Goal: Task Accomplishment & Management: Use online tool/utility

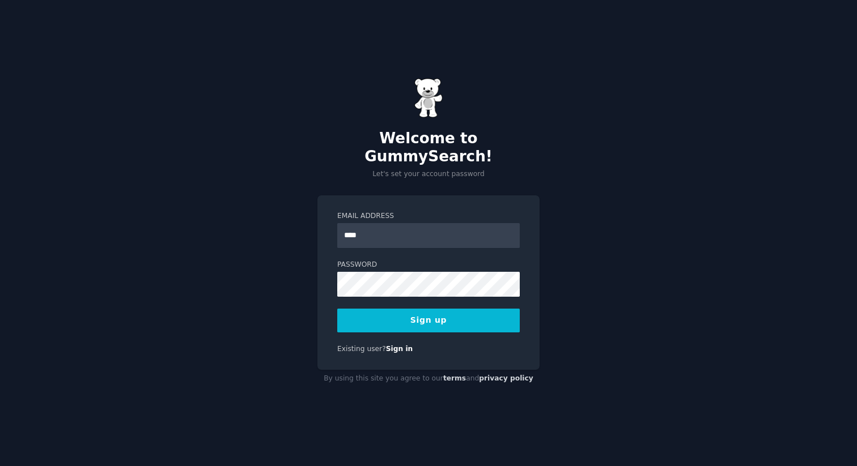
type input "**********"
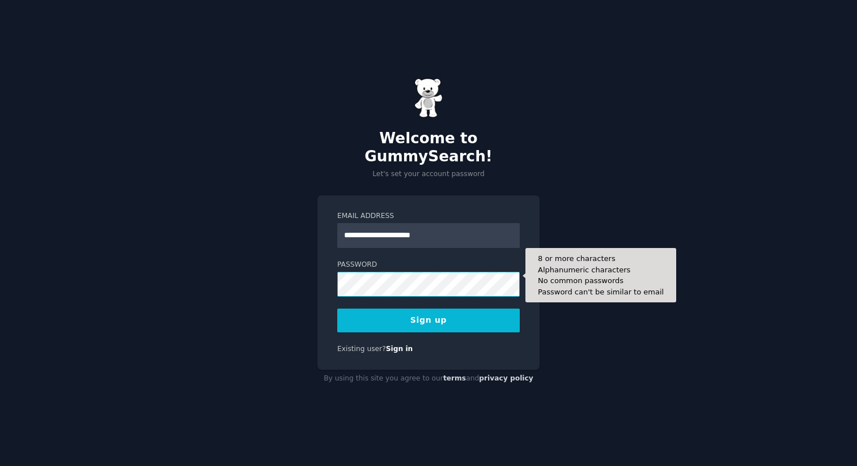
click at [337, 309] on button "Sign up" at bounding box center [428, 321] width 182 height 24
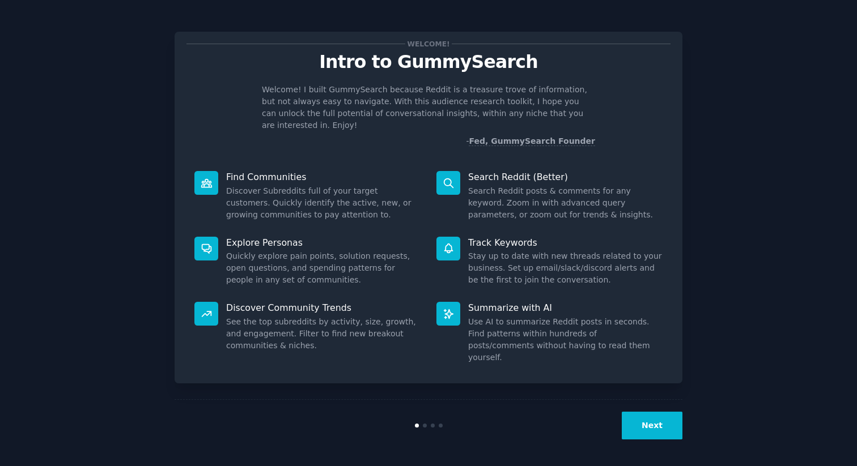
click at [670, 435] on button "Next" at bounding box center [651, 426] width 61 height 28
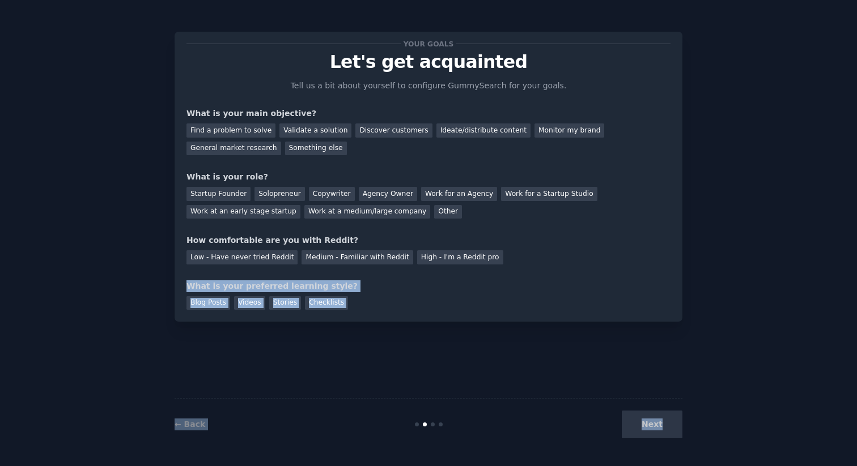
drag, startPoint x: 670, startPoint y: 435, endPoint x: 785, endPoint y: 269, distance: 201.5
click at [785, 269] on div "Your goals Let's get acquainted Tell us a bit about yourself to configure Gummy…" at bounding box center [428, 233] width 825 height 435
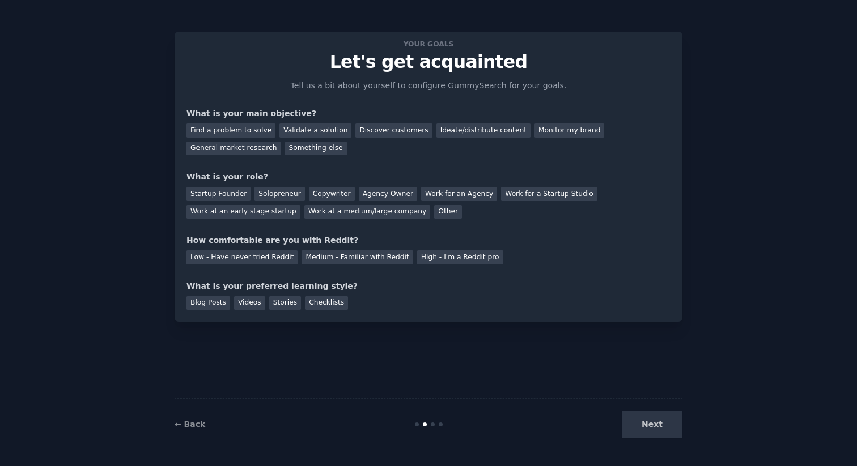
click at [750, 273] on div "Your goals Let's get acquainted Tell us a bit about yourself to configure Gummy…" at bounding box center [428, 233] width 825 height 435
click at [239, 133] on div "Find a problem to solve" at bounding box center [230, 131] width 89 height 14
click at [456, 130] on div "Ideate/distribute content" at bounding box center [483, 131] width 94 height 14
click at [246, 131] on div "Find a problem to solve" at bounding box center [230, 131] width 89 height 14
click at [437, 209] on div "Other" at bounding box center [448, 212] width 28 height 14
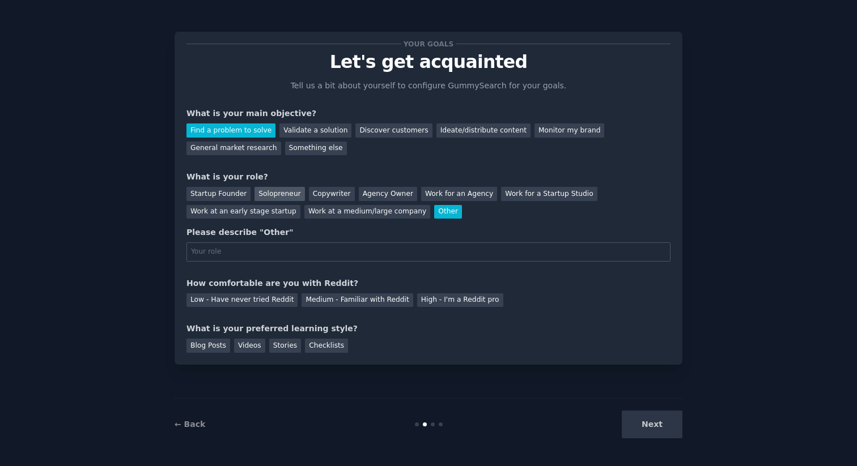
click at [286, 194] on div "Solopreneur" at bounding box center [279, 194] width 50 height 14
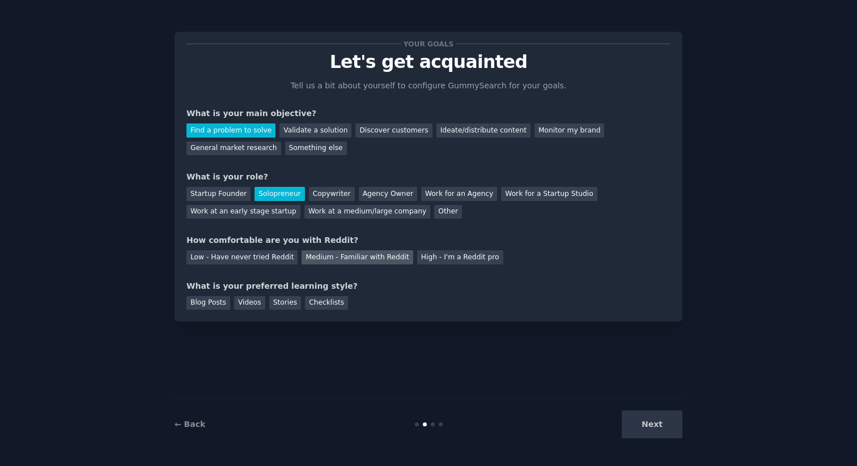
click at [322, 255] on div "Medium - Familiar with Reddit" at bounding box center [356, 257] width 111 height 14
click at [321, 299] on div "Checklists" at bounding box center [326, 303] width 43 height 14
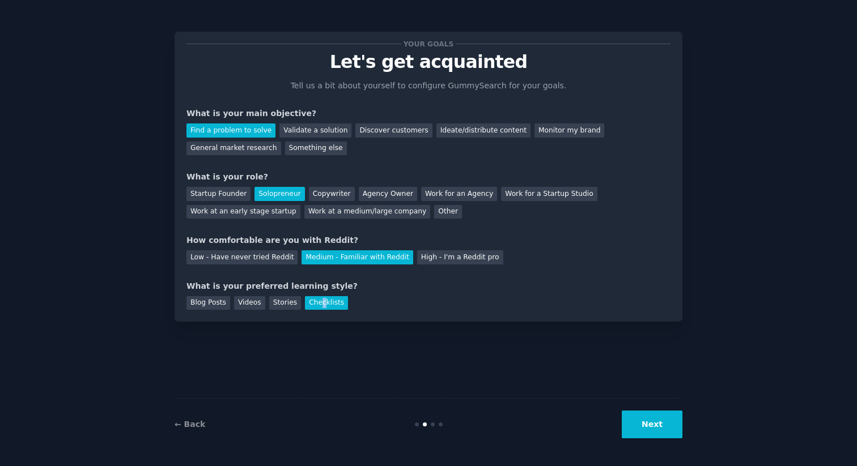
click at [653, 419] on button "Next" at bounding box center [651, 425] width 61 height 28
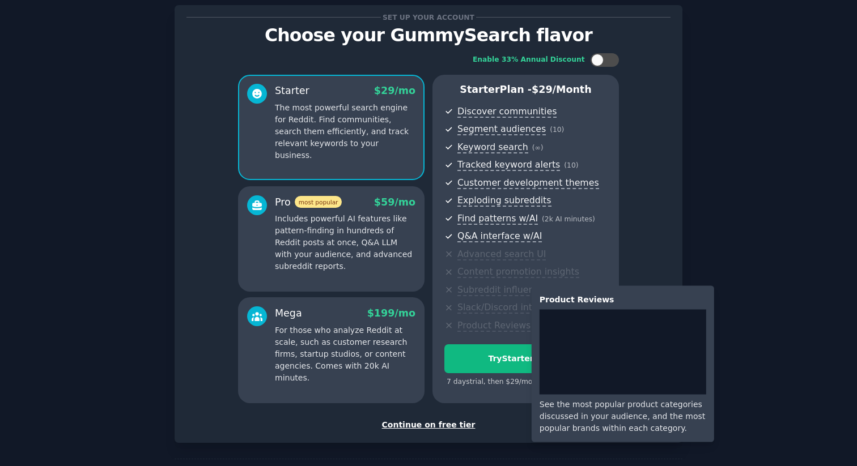
scroll to position [18, 0]
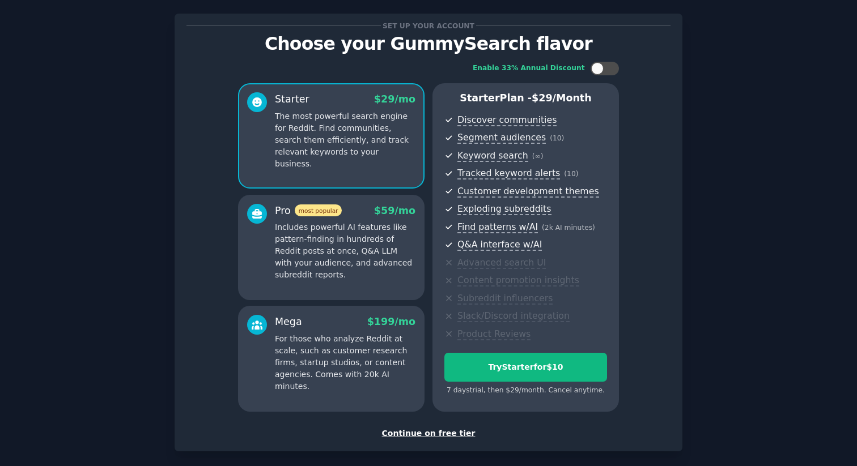
click at [422, 435] on div "Continue on free tier" at bounding box center [428, 434] width 484 height 12
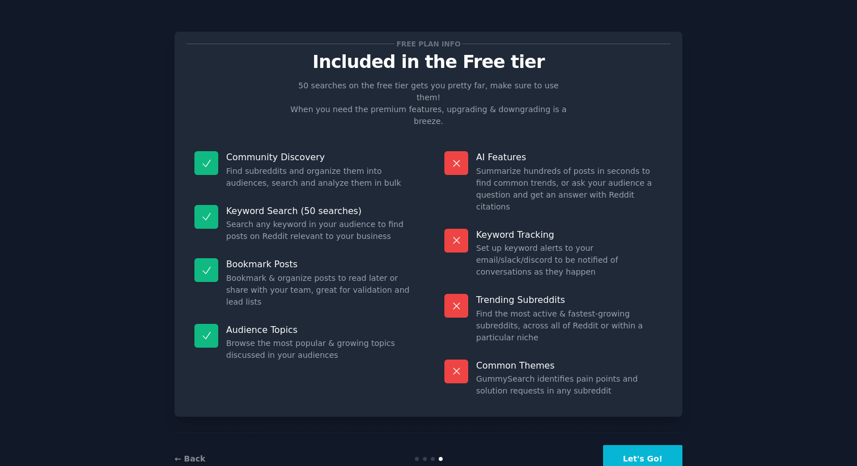
click at [637, 445] on button "Let's Go!" at bounding box center [642, 459] width 79 height 28
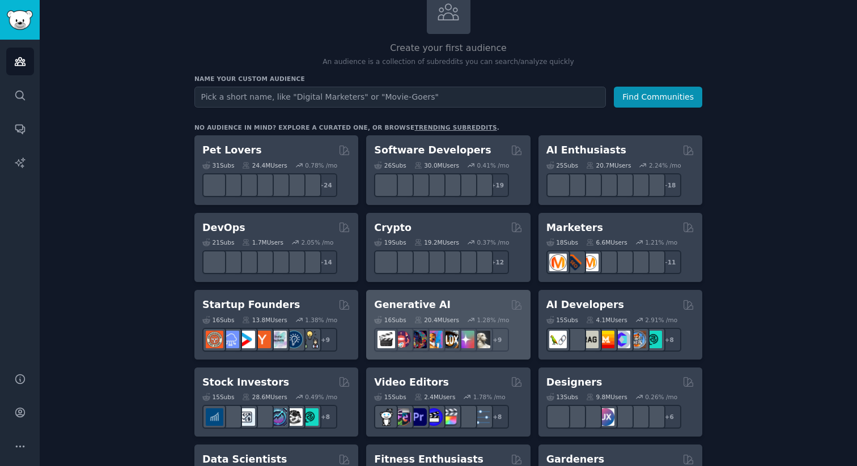
scroll to position [77, 0]
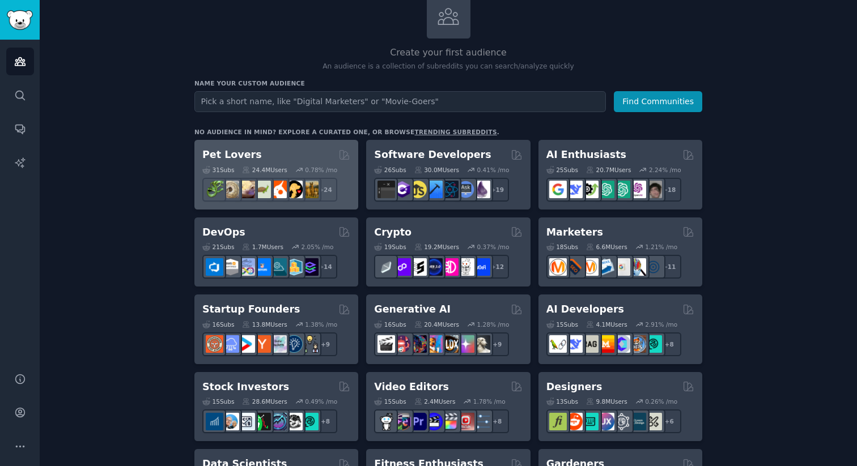
click at [240, 152] on h2 "Pet Lovers" at bounding box center [231, 155] width 59 height 14
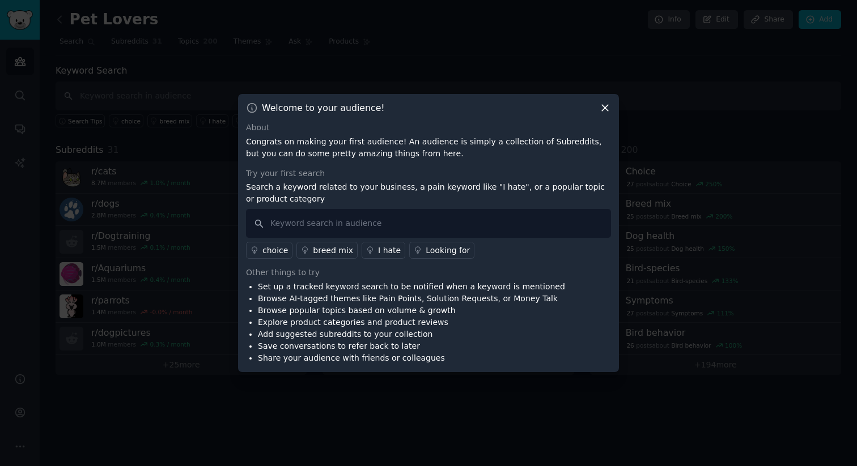
click at [607, 105] on icon at bounding box center [605, 108] width 6 height 6
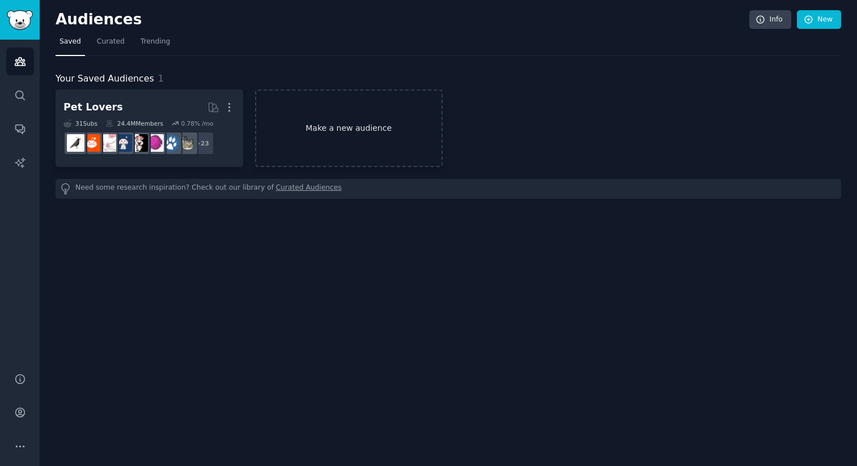
click at [411, 141] on link "Make a new audience" at bounding box center [349, 129] width 188 height 78
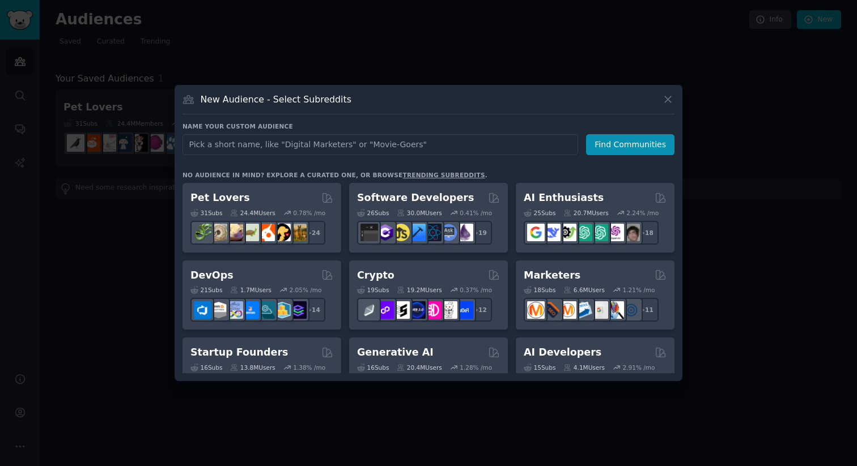
click at [368, 141] on input "text" at bounding box center [379, 144] width 395 height 21
type input "movie-goers"
click button "Find Communities" at bounding box center [630, 144] width 88 height 21
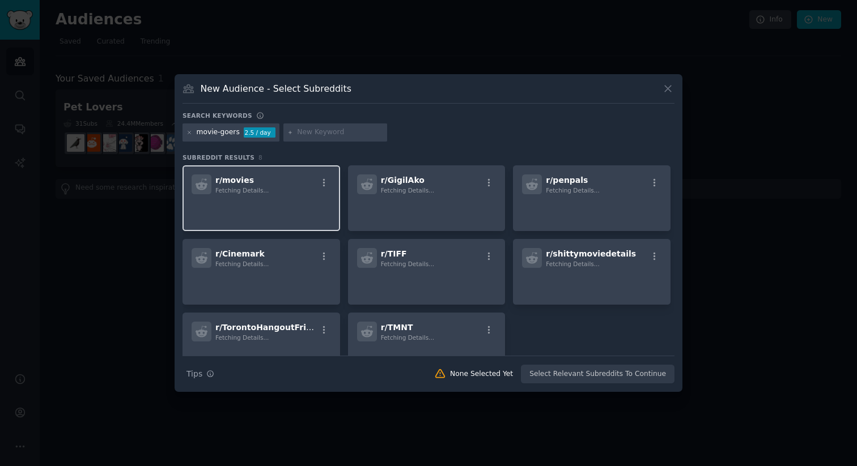
click at [267, 186] on div "r/ movies Fetching Details..." at bounding box center [260, 184] width 139 height 20
click at [185, 133] on div "movie-goers 2.5 / day" at bounding box center [230, 133] width 97 height 18
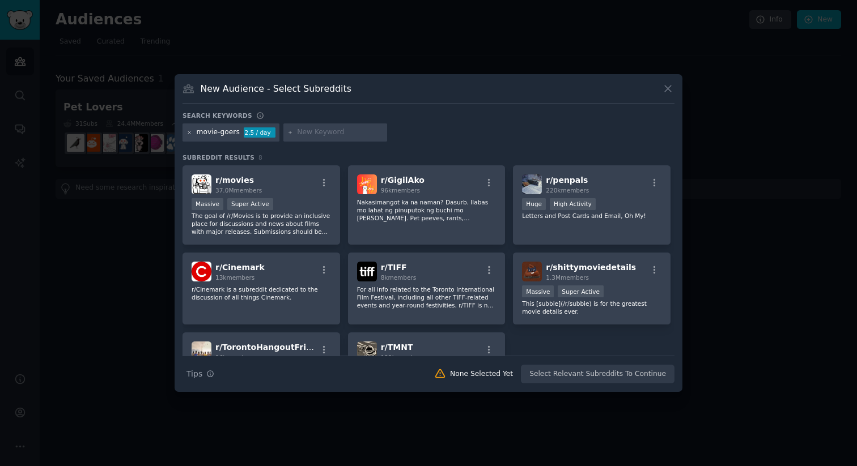
click at [190, 132] on icon at bounding box center [189, 133] width 6 height 6
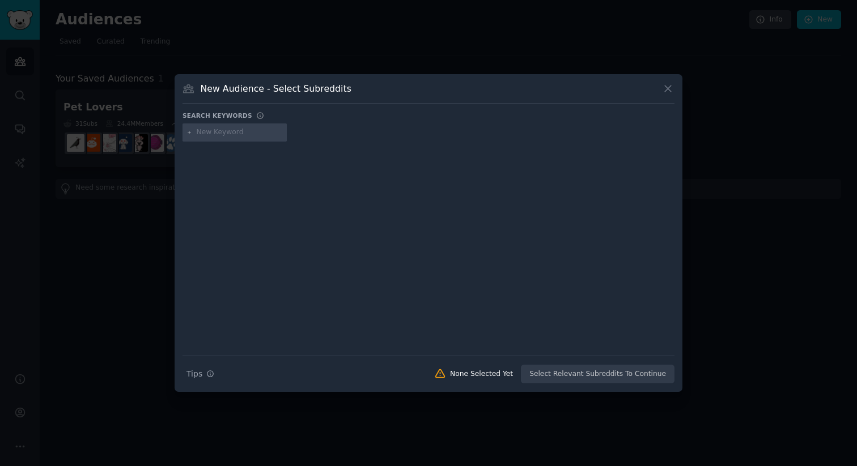
click at [244, 138] on div at bounding box center [234, 133] width 104 height 18
click at [201, 134] on input "text" at bounding box center [240, 132] width 86 height 10
click at [670, 95] on div "New Audience - Select Subreddits" at bounding box center [428, 93] width 492 height 22
click at [668, 87] on icon at bounding box center [668, 89] width 12 height 12
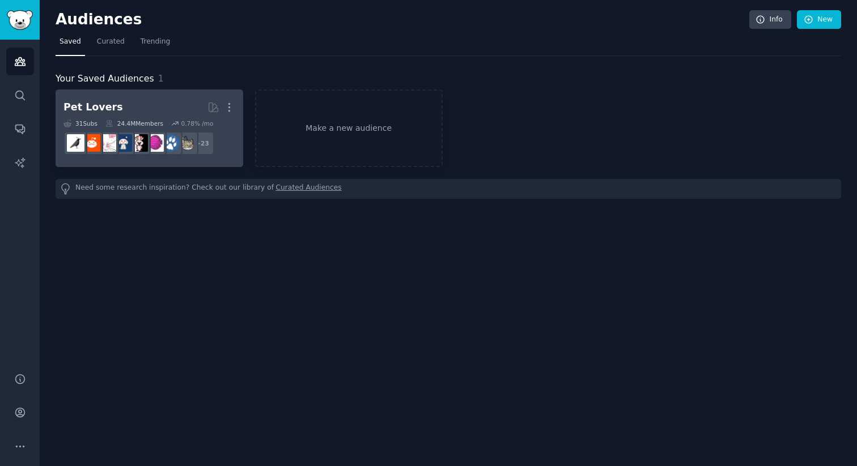
click at [161, 107] on h2 "Pet Lovers More" at bounding box center [149, 107] width 172 height 20
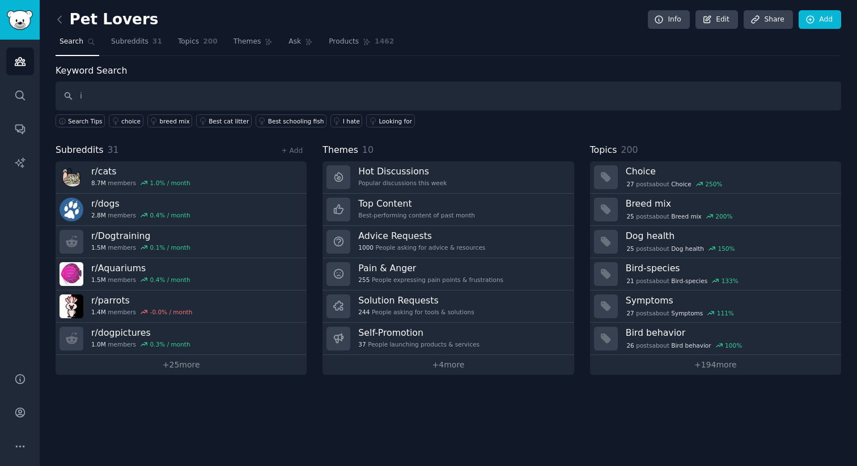
type input "i"
type input "I"
type input "pet meet up"
type input "looking for"
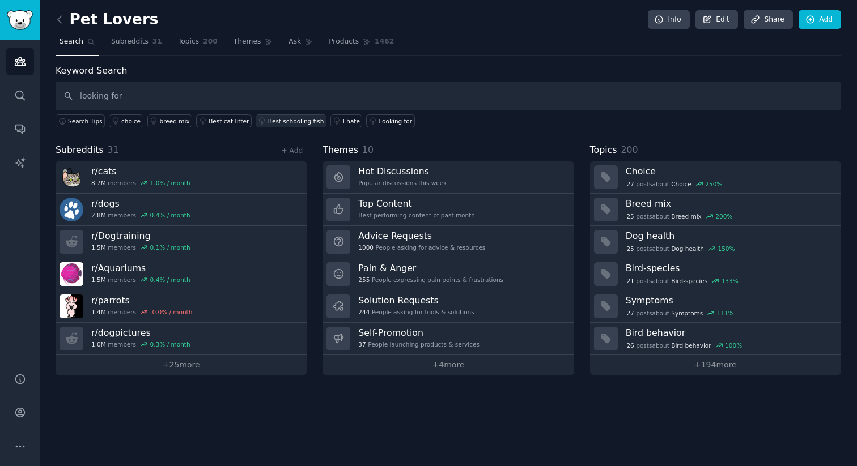
type input "looking for"
type input "I hate"
click at [343, 121] on div "I hate" at bounding box center [351, 121] width 17 height 8
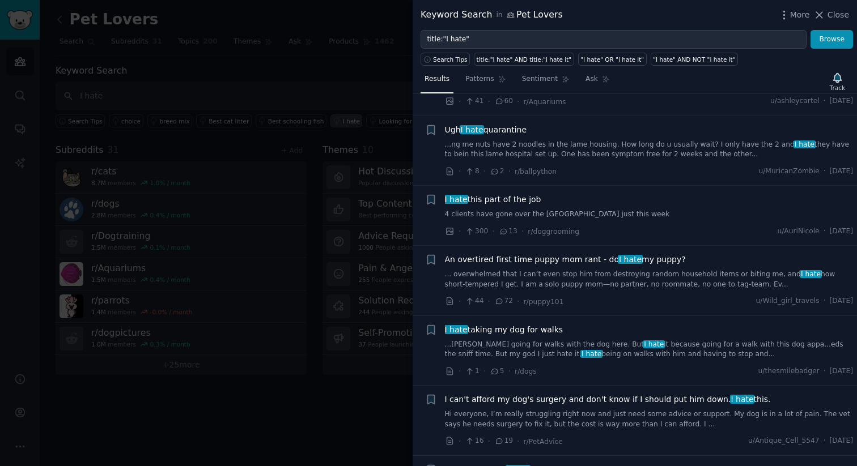
scroll to position [2625, 0]
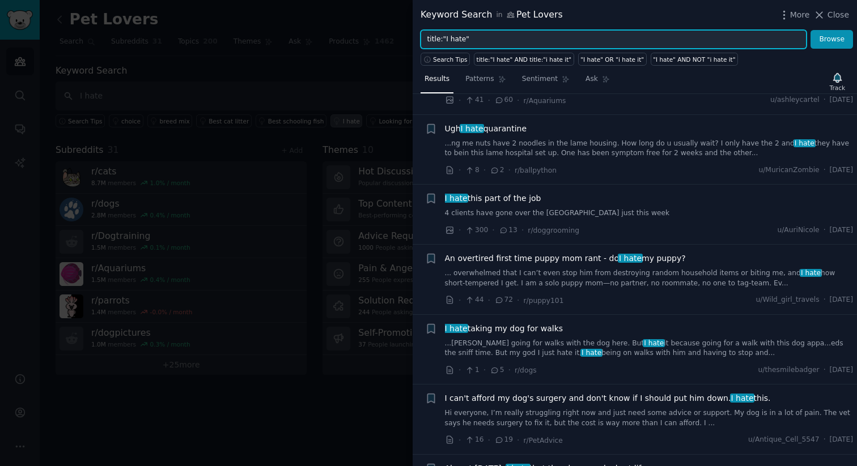
click at [665, 44] on input "title:"I hate"" at bounding box center [613, 39] width 386 height 19
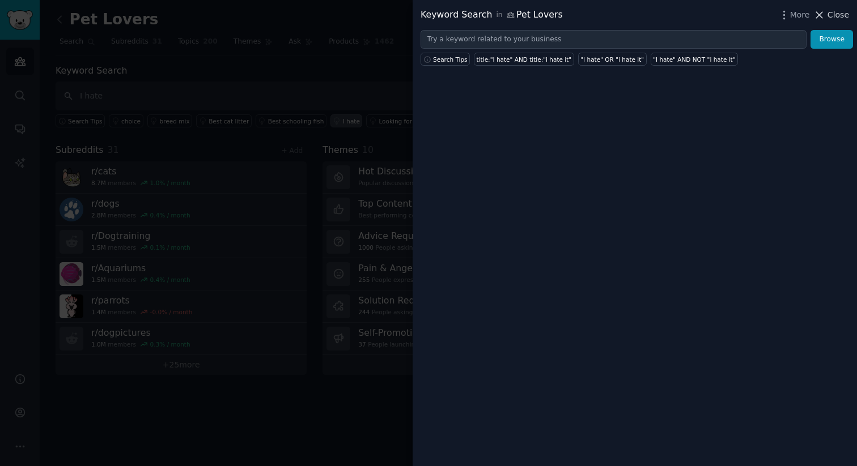
click at [830, 18] on span "Close" at bounding box center [838, 15] width 22 height 12
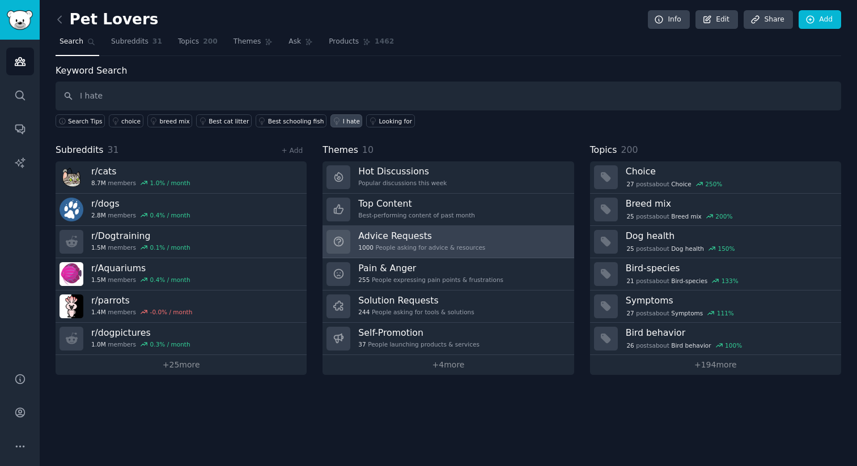
click at [425, 240] on h3 "Advice Requests" at bounding box center [421, 236] width 127 height 12
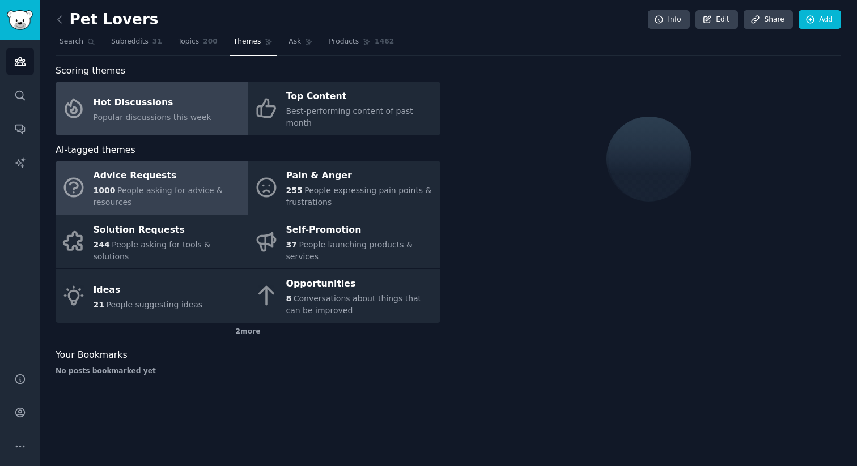
click at [215, 86] on link "Hot Discussions Popular discussions this week" at bounding box center [152, 109] width 192 height 54
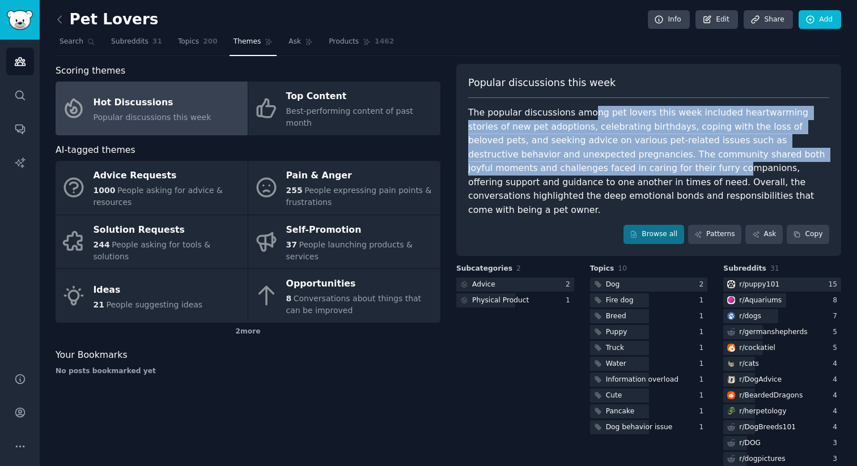
drag, startPoint x: 586, startPoint y: 110, endPoint x: 598, endPoint y: 166, distance: 56.8
click at [598, 166] on div "The popular discussions among pet lovers this week included heartwarming storie…" at bounding box center [648, 161] width 361 height 111
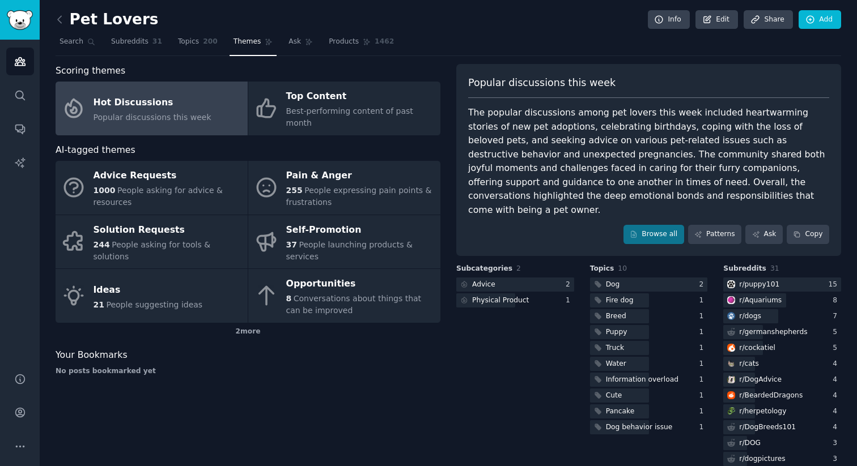
click at [640, 167] on div "The popular discussions among pet lovers this week included heartwarming storie…" at bounding box center [648, 161] width 361 height 111
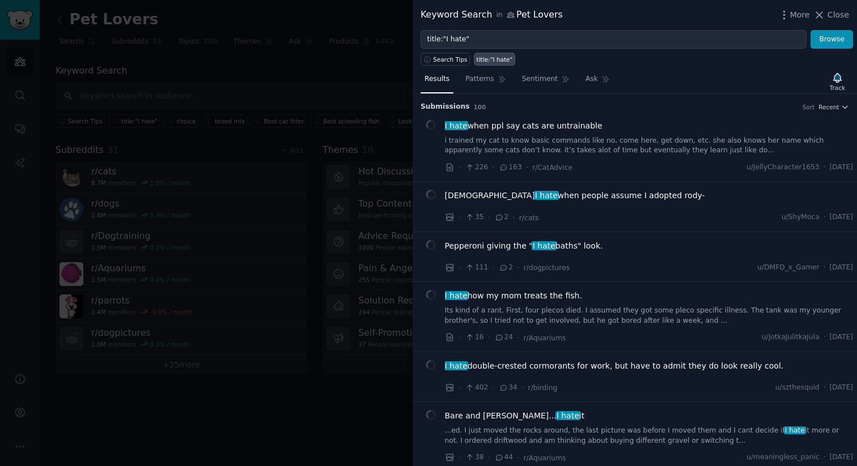
click at [267, 80] on div at bounding box center [428, 233] width 857 height 466
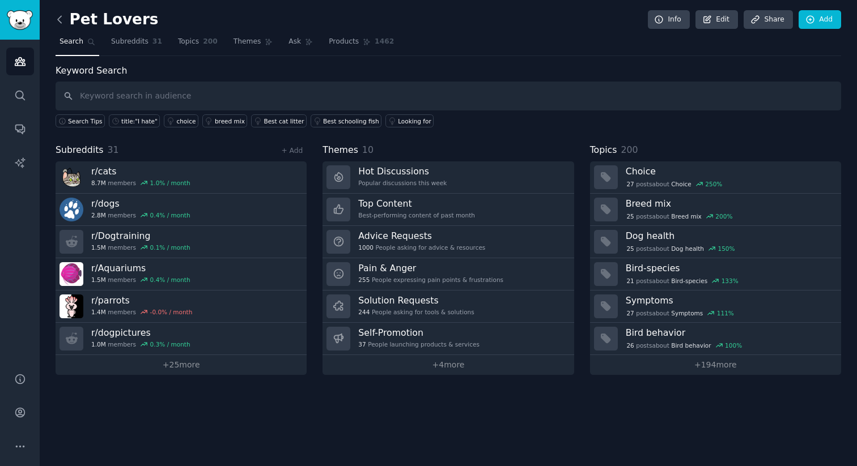
click at [61, 21] on icon at bounding box center [60, 20] width 12 height 12
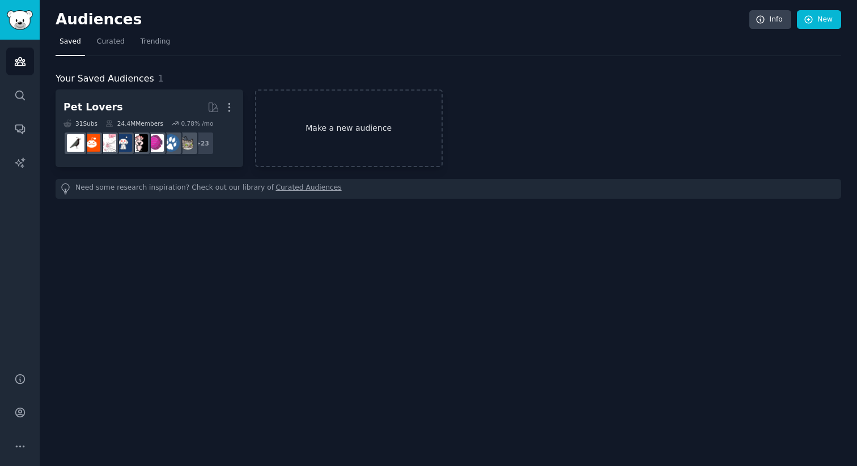
click at [319, 118] on link "Make a new audience" at bounding box center [349, 129] width 188 height 78
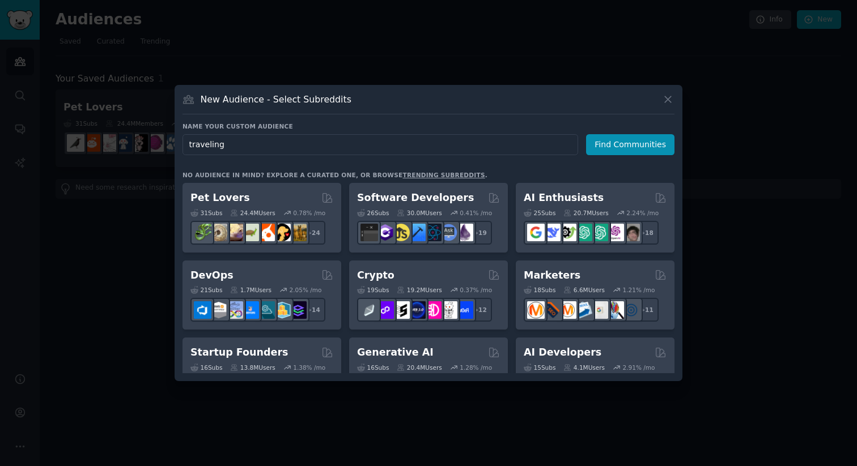
type input "traveling"
type input "s"
type input "travelling"
type input "hiking"
click at [645, 141] on button "Find Communities" at bounding box center [630, 144] width 88 height 21
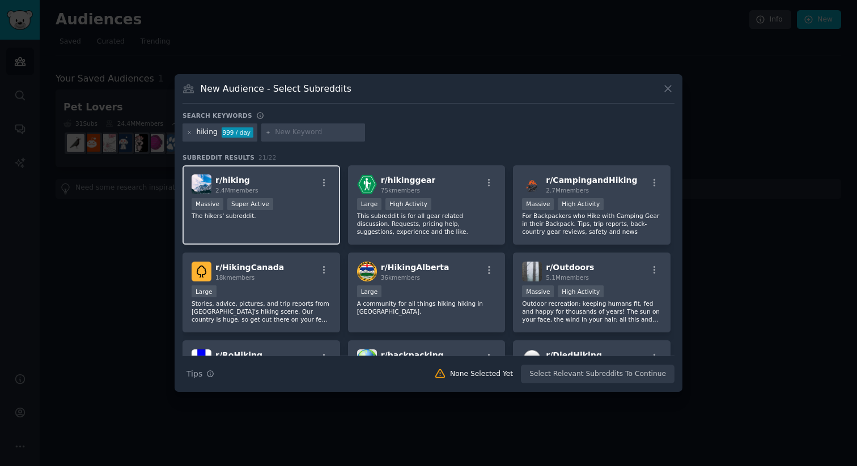
click at [256, 220] on div "r/ hiking 2.4M members Massive Super Active The hikers' subreddit." at bounding box center [260, 205] width 157 height 80
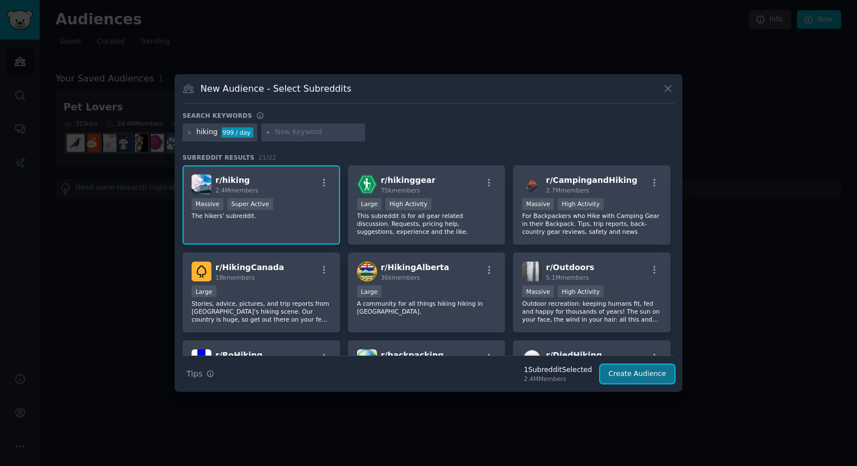
click at [630, 378] on button "Create Audience" at bounding box center [637, 374] width 75 height 19
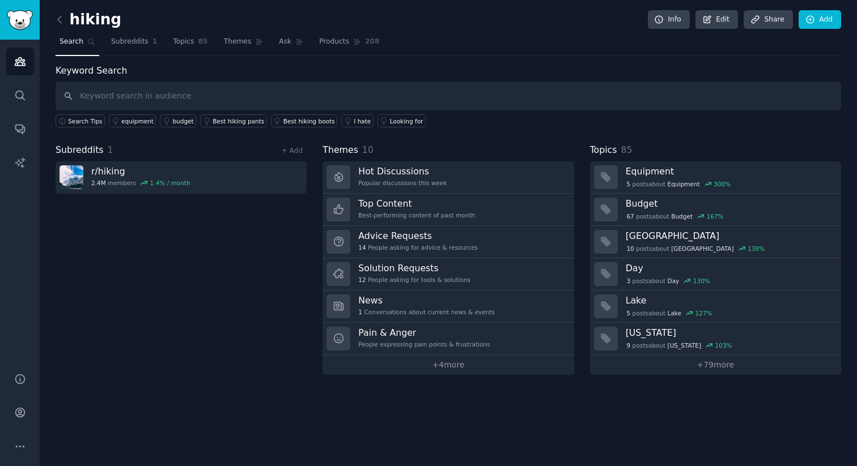
click at [388, 129] on div "Keyword Search Search Tips equipment budget Best hiking pants Best hiking boots…" at bounding box center [448, 219] width 785 height 311
click at [367, 102] on input "text" at bounding box center [448, 96] width 785 height 29
click at [354, 121] on div "I hate" at bounding box center [362, 121] width 17 height 8
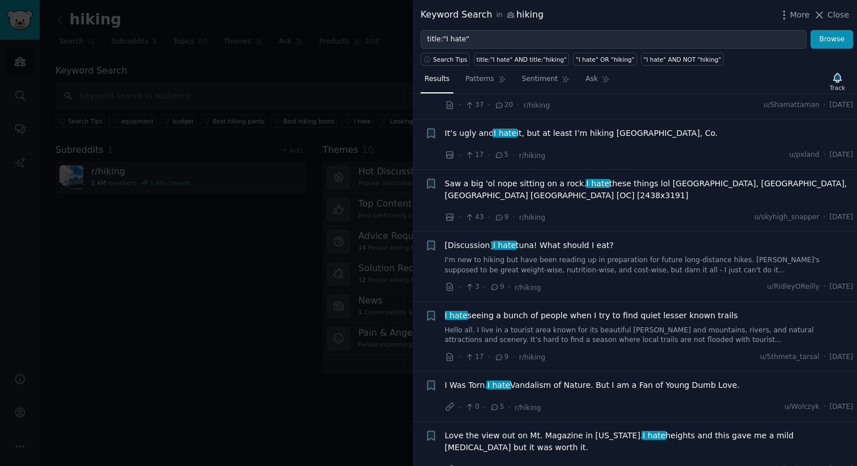
scroll to position [552, 0]
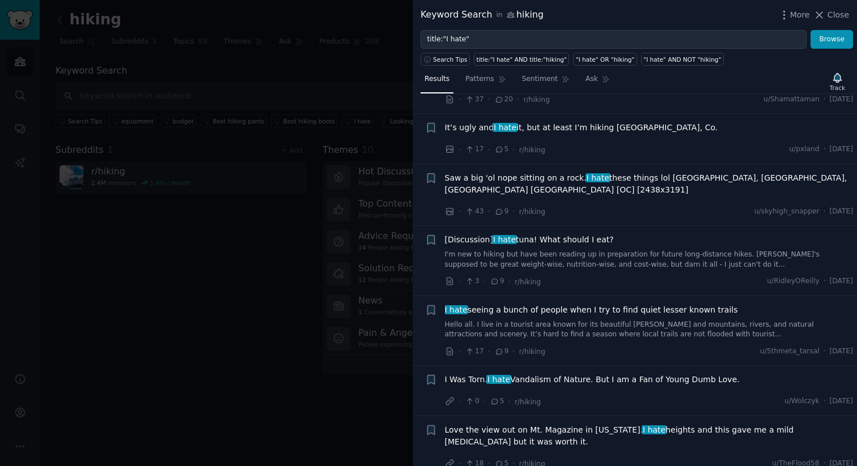
click at [201, 334] on div at bounding box center [428, 233] width 857 height 466
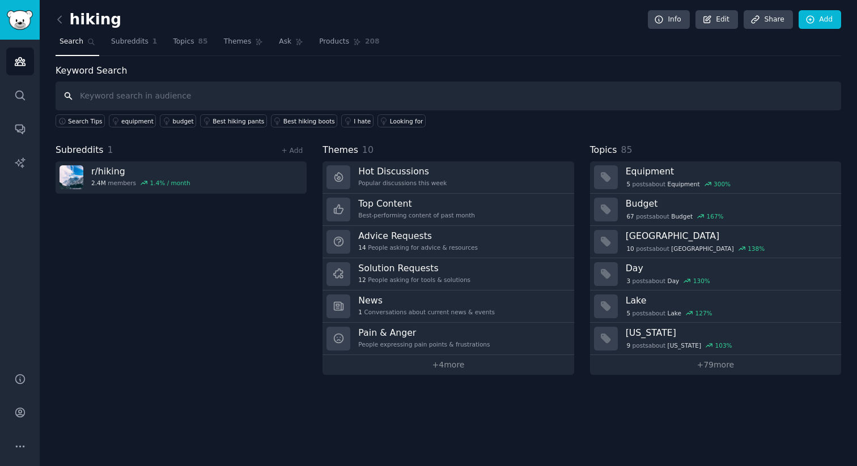
click at [453, 86] on input "text" at bounding box center [448, 96] width 785 height 29
type input "mistake"
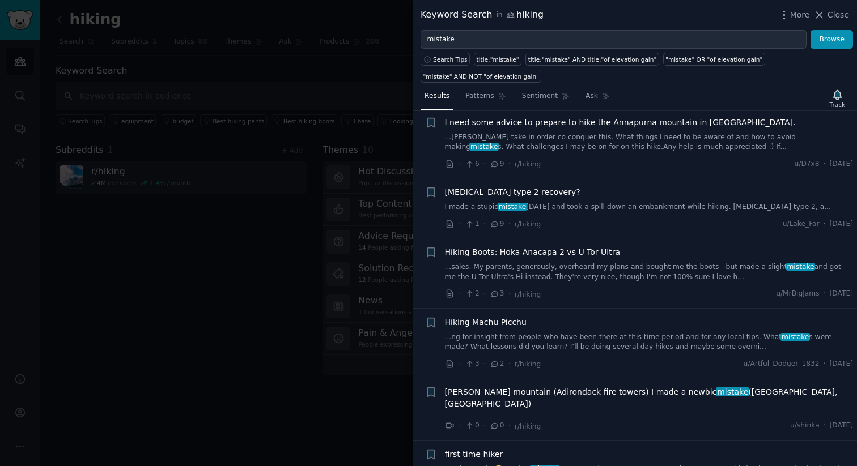
scroll to position [3839, 0]
